Goal: Browse casually: Explore the website without a specific task or goal

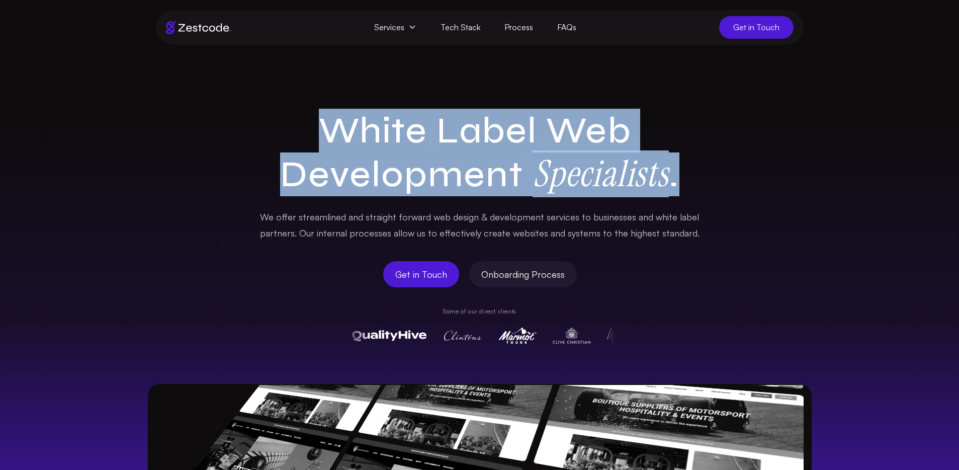
drag, startPoint x: 688, startPoint y: 173, endPoint x: 264, endPoint y: 100, distance: 430.3
click at [264, 100] on section "White Label Web Development Specialists . We offer streamlined and straight for…" at bounding box center [479, 381] width 959 height 672
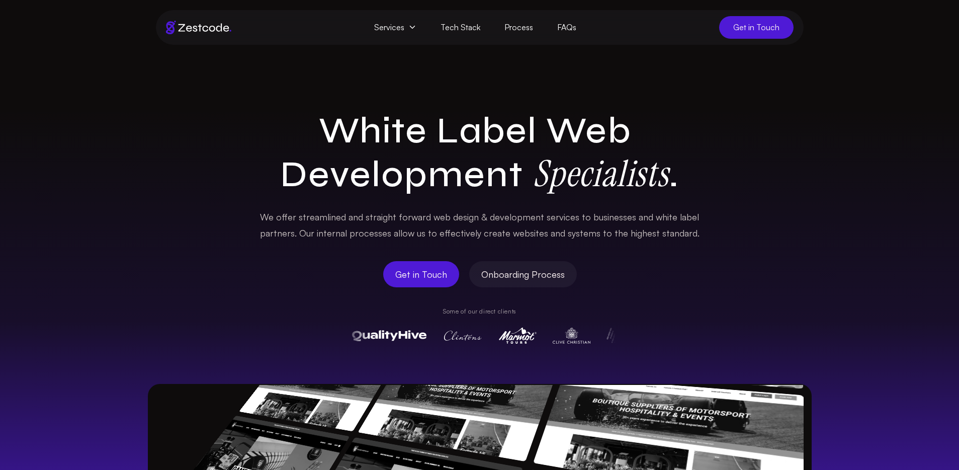
click at [264, 100] on section "White Label Web Development Specialists . We offer streamlined and straight for…" at bounding box center [479, 381] width 959 height 672
click at [410, 29] on icon at bounding box center [413, 27] width 8 height 8
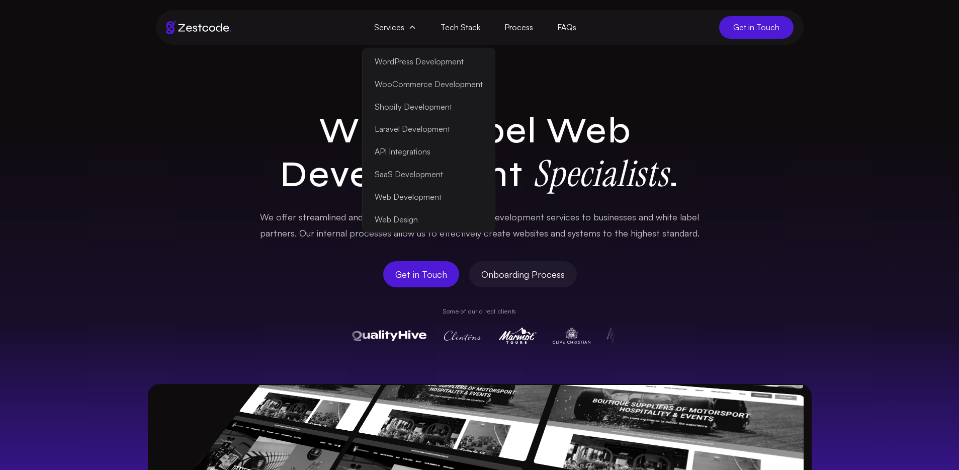
click at [415, 28] on icon at bounding box center [413, 27] width 8 height 8
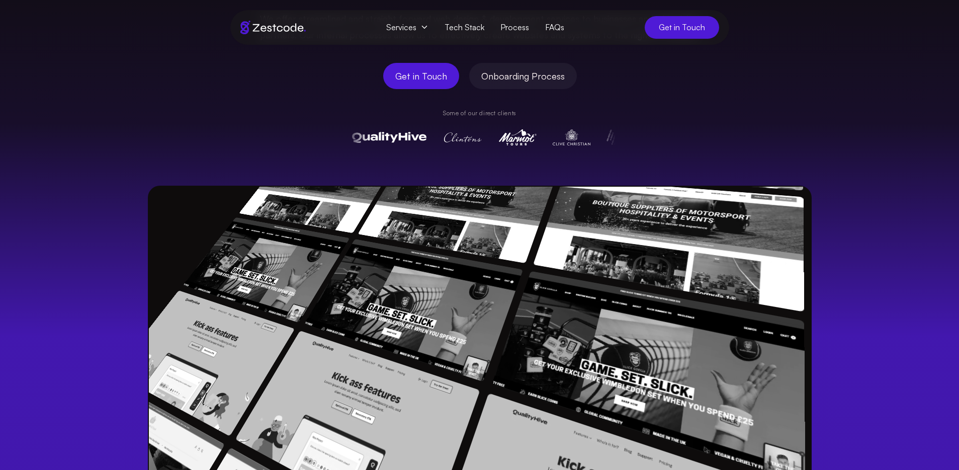
scroll to position [301, 0]
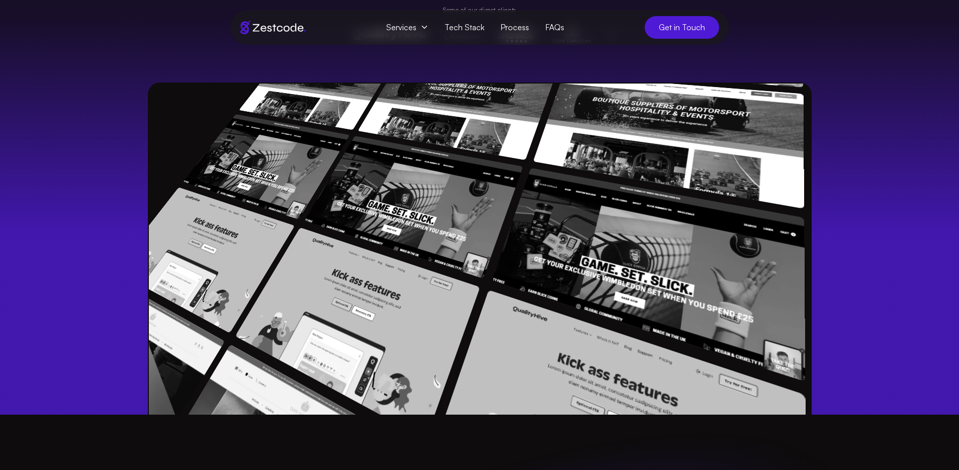
drag, startPoint x: 692, startPoint y: 241, endPoint x: 701, endPoint y: 333, distance: 92.0
click at [872, 259] on div "White Label Web Development Specialists . We offer streamlined and straight for…" at bounding box center [479, 111] width 959 height 607
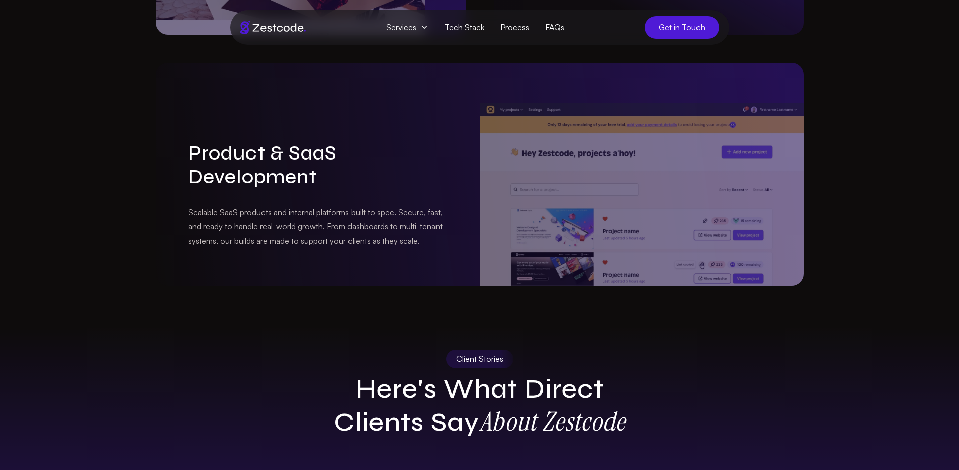
scroll to position [1735, 0]
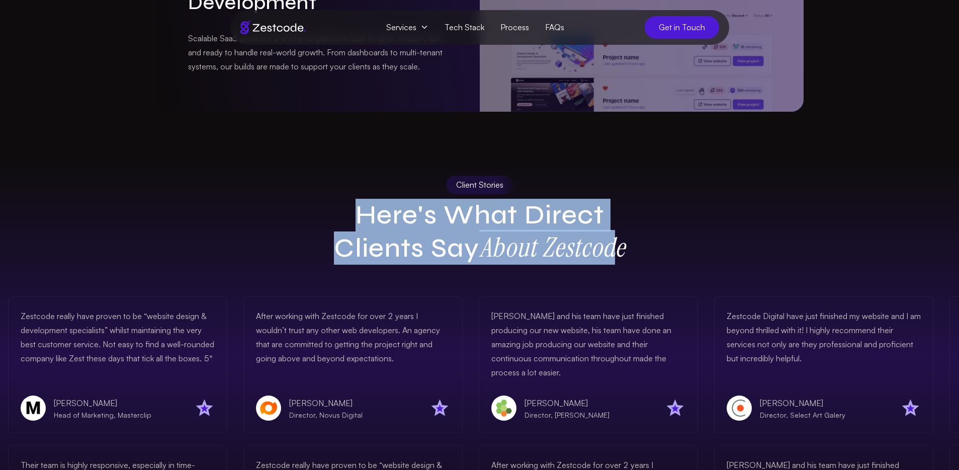
drag, startPoint x: 332, startPoint y: 198, endPoint x: 634, endPoint y: 236, distance: 304.8
click at [630, 237] on h2 "Here's What Direct Clients Say About Zestcode" at bounding box center [480, 231] width 338 height 65
click at [634, 236] on h2 "Here's What Direct Clients Say About Zestcode" at bounding box center [480, 231] width 338 height 65
drag, startPoint x: 679, startPoint y: 242, endPoint x: 332, endPoint y: 206, distance: 348.5
click at [332, 206] on div "Client Stories Here's What Direct Clients Say About Zestcode" at bounding box center [480, 220] width 664 height 89
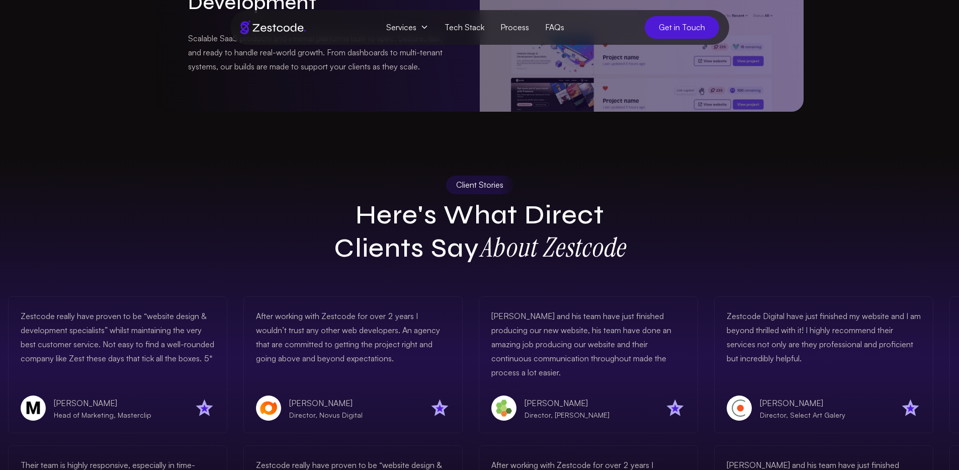
click at [319, 203] on h2 "Here's What Direct Clients Say About Zestcode" at bounding box center [480, 231] width 338 height 65
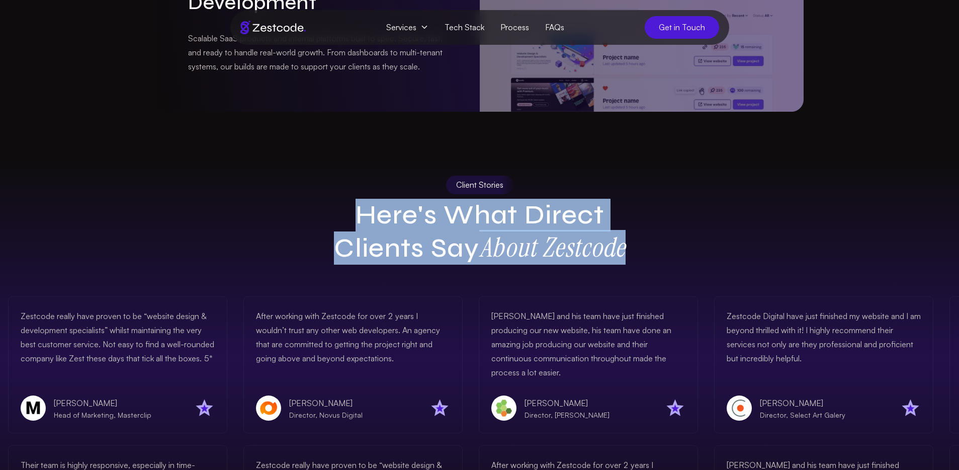
drag, startPoint x: 403, startPoint y: 201, endPoint x: 678, endPoint y: 229, distance: 276.1
click at [667, 229] on div "Client Stories Here's What Direct Clients Say About Zestcode" at bounding box center [480, 220] width 664 height 89
click at [678, 229] on div "Client Stories Here's What Direct Clients Say About Zestcode" at bounding box center [480, 220] width 664 height 89
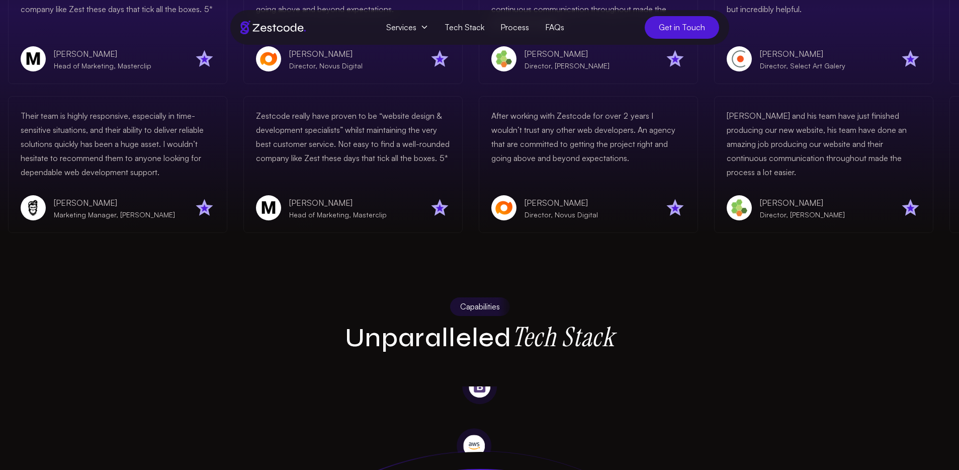
scroll to position [2253, 0]
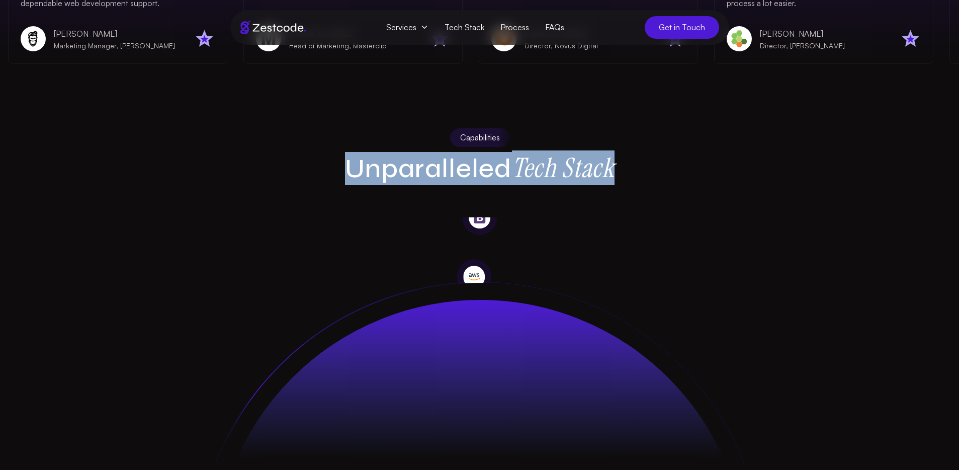
drag, startPoint x: 613, startPoint y: 152, endPoint x: 320, endPoint y: 142, distance: 293.0
click at [320, 152] on h2 "Unparalleled Tech Stack" at bounding box center [480, 168] width 338 height 33
drag, startPoint x: 324, startPoint y: 153, endPoint x: 794, endPoint y: 170, distance: 470.2
click at [761, 170] on div "Capabilities Unparalleled Tech Stack" at bounding box center [480, 156] width 664 height 57
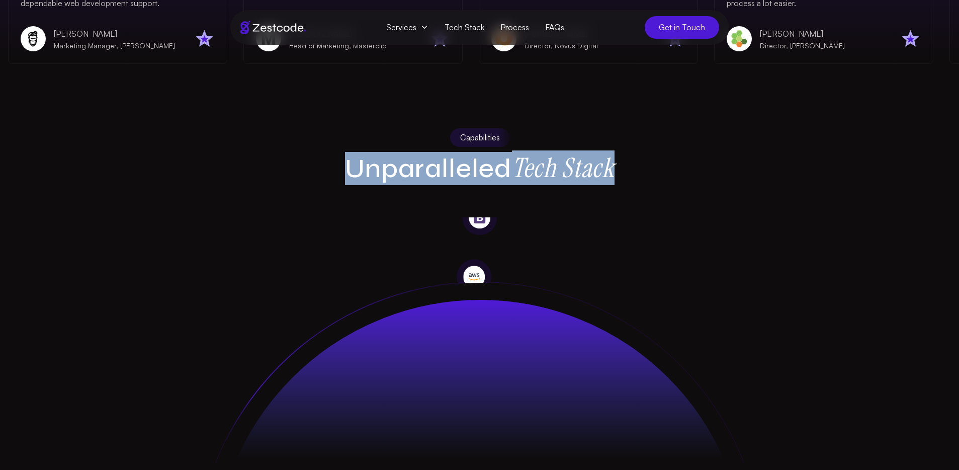
click at [794, 170] on div "Capabilities Unparalleled Tech Stack" at bounding box center [480, 156] width 664 height 57
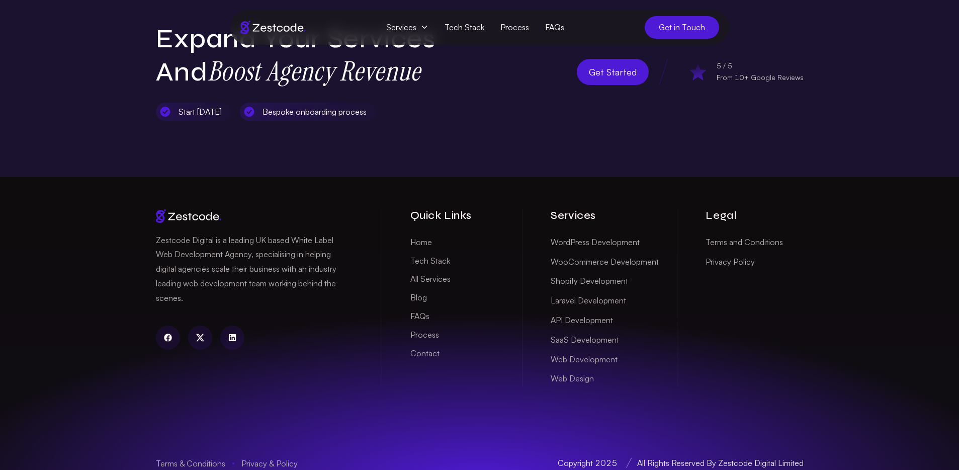
scroll to position [3317, 0]
